Goal: Check status: Check status

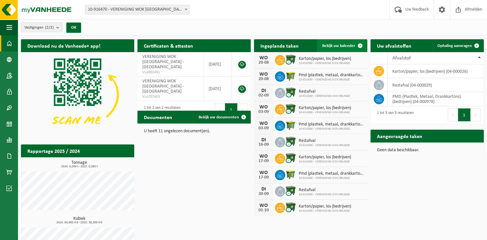
click at [340, 44] on span "Bekijk uw kalender" at bounding box center [338, 46] width 33 height 4
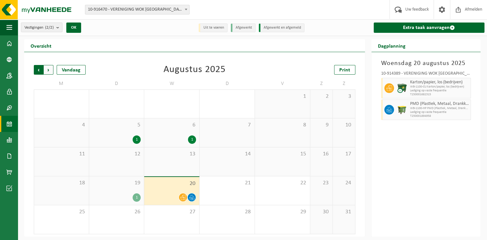
click at [50, 70] on span "Volgende" at bounding box center [49, 70] width 10 height 10
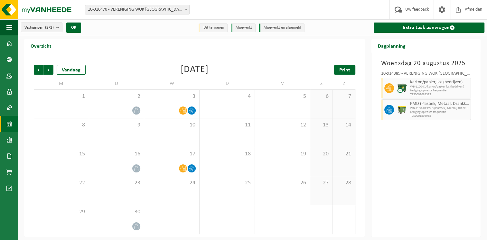
click at [342, 69] on span "Print" at bounding box center [344, 70] width 11 height 5
